Goal: Task Accomplishment & Management: Complete application form

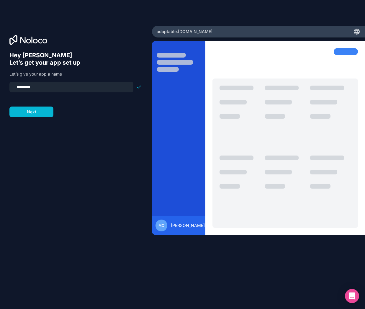
click at [48, 120] on div "Hey [PERSON_NAME] 👋 Let’s get your app set up Let’s give your app a name ******…" at bounding box center [75, 163] width 133 height 222
click at [45, 115] on button "Next" at bounding box center [31, 112] width 44 height 11
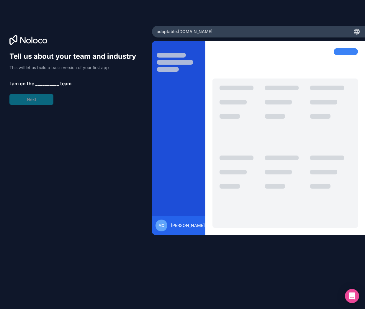
click at [48, 84] on span "__________" at bounding box center [47, 83] width 24 height 7
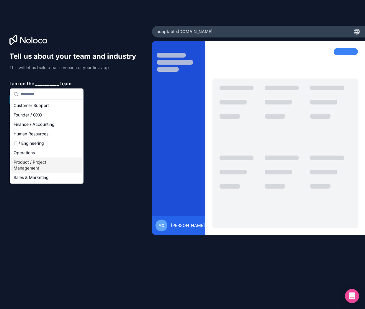
click at [43, 167] on div "Product / Project Management" at bounding box center [46, 165] width 71 height 15
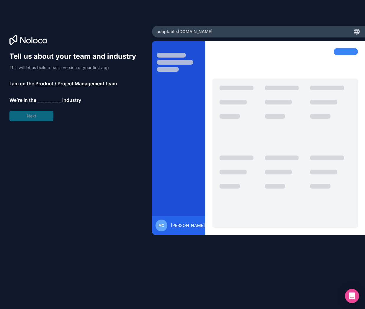
click at [39, 119] on div "Tell us about your team and industry This will let us build a basic version of …" at bounding box center [75, 87] width 132 height 70
click at [47, 97] on span "__________" at bounding box center [50, 100] width 24 height 7
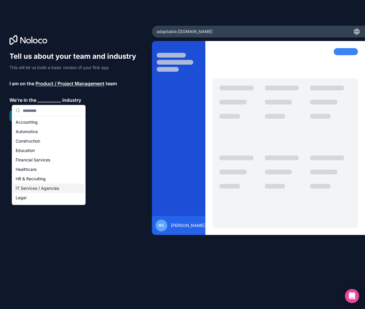
click at [37, 186] on div "IT Services / Agencies" at bounding box center [48, 188] width 71 height 9
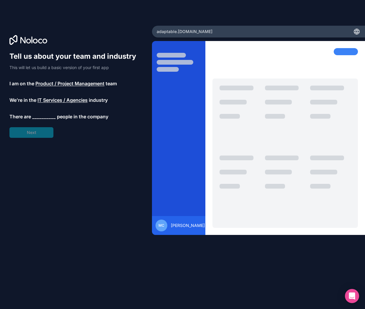
click at [37, 110] on div "Tell us about your team and industry This will let us build a basic version of …" at bounding box center [75, 95] width 132 height 86
click at [41, 118] on span "__________" at bounding box center [44, 116] width 24 height 7
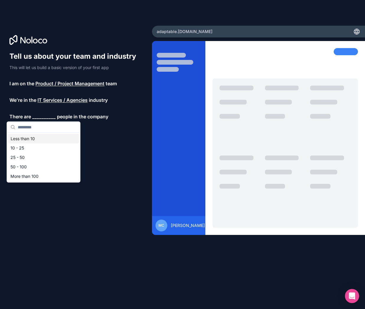
click at [36, 140] on div "Less than 10" at bounding box center [43, 138] width 71 height 9
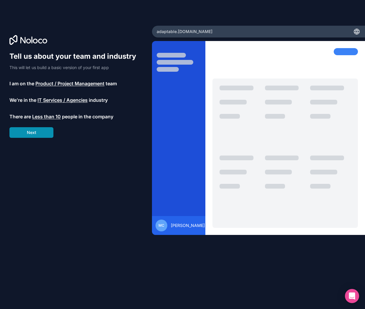
click at [37, 136] on button "Next" at bounding box center [31, 132] width 44 height 11
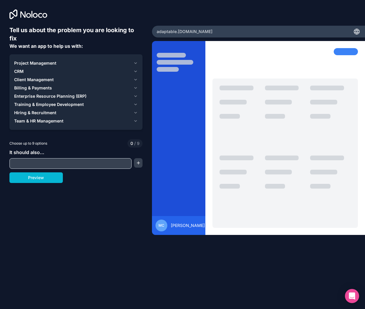
click at [44, 63] on span "Project Management" at bounding box center [35, 63] width 42 height 6
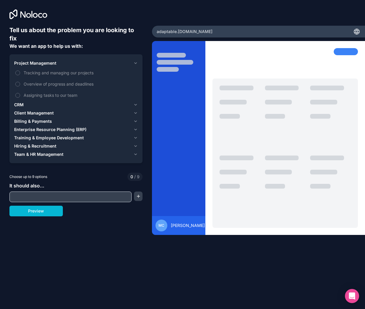
click at [44, 63] on span "Project Management" at bounding box center [35, 63] width 42 height 6
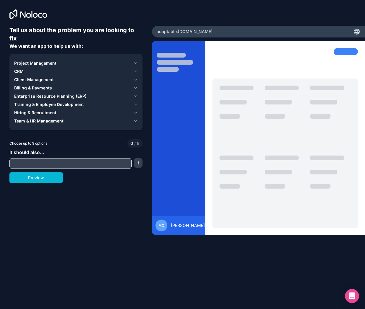
click at [39, 87] on span "Billing & Payments" at bounding box center [33, 88] width 38 height 6
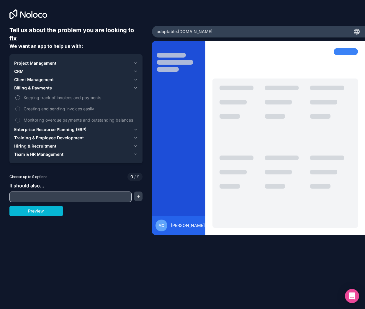
click at [31, 95] on span "Keeping track of invoices and payments" at bounding box center [80, 98] width 113 height 6
click at [20, 95] on button "Keeping track of invoices and payments" at bounding box center [17, 97] width 5 height 5
click at [33, 77] on span "Client Management" at bounding box center [34, 80] width 40 height 6
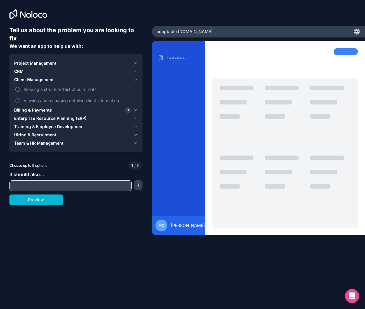
click at [31, 89] on span "Keeping a structured list of our clients" at bounding box center [80, 89] width 113 height 6
click at [20, 89] on button "Keeping a structured list of our clients" at bounding box center [17, 89] width 5 height 5
click at [23, 74] on button "CRM" at bounding box center [76, 71] width 124 height 8
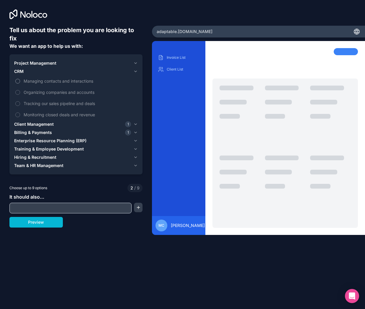
click at [25, 80] on span "Managing contacts and interactions" at bounding box center [80, 81] width 113 height 6
click at [20, 80] on button "Managing contacts and interactions" at bounding box center [17, 81] width 5 height 5
click at [30, 62] on span "Project Management" at bounding box center [35, 63] width 42 height 6
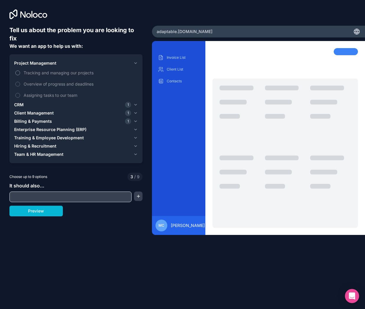
click at [29, 71] on span "Tracking and managing our projects" at bounding box center [80, 73] width 113 height 6
click at [20, 71] on button "Tracking and managing our projects" at bounding box center [17, 73] width 5 height 5
click at [29, 144] on span "Hiring & Recruitment" at bounding box center [35, 146] width 42 height 6
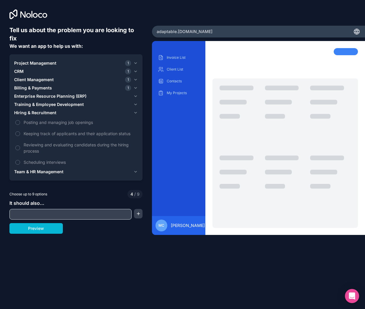
click at [28, 102] on span "Training & Employee Development" at bounding box center [49, 105] width 70 height 6
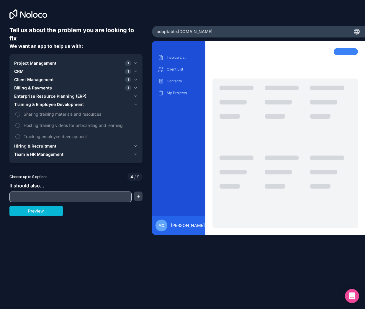
click at [23, 155] on span "Team & HR Management" at bounding box center [38, 155] width 49 height 6
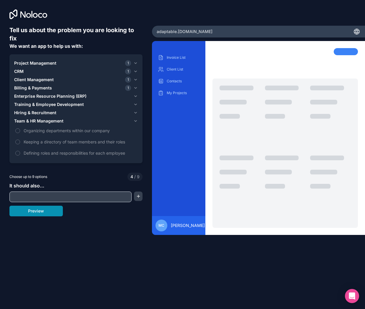
click at [24, 210] on button "Preview" at bounding box center [35, 211] width 53 height 11
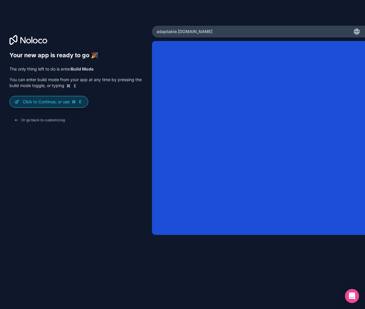
click at [59, 105] on div "Click to Continue, or use E" at bounding box center [49, 101] width 78 height 11
